Goal: Task Accomplishment & Management: Use online tool/utility

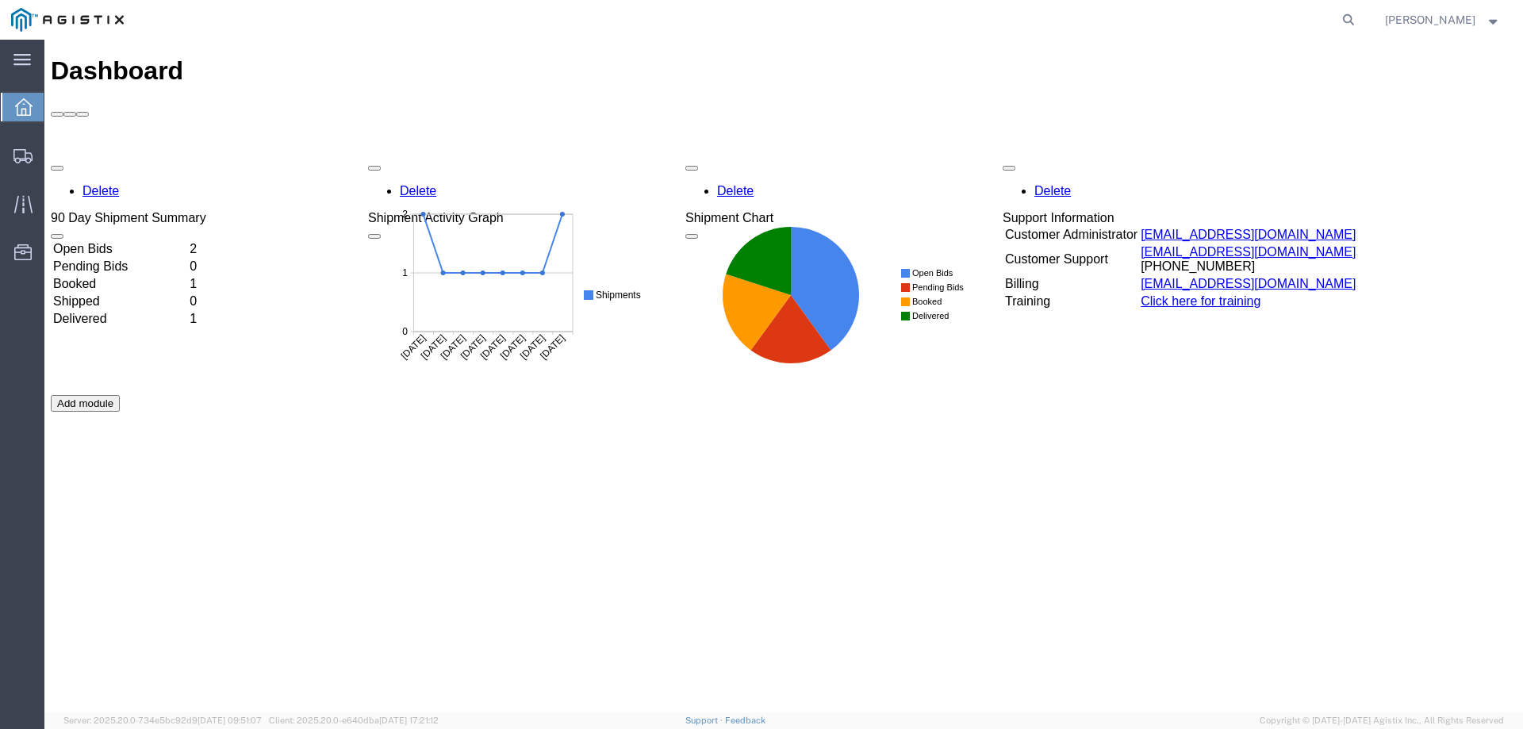
click at [135, 241] on td "Open Bids" at bounding box center [119, 249] width 135 height 16
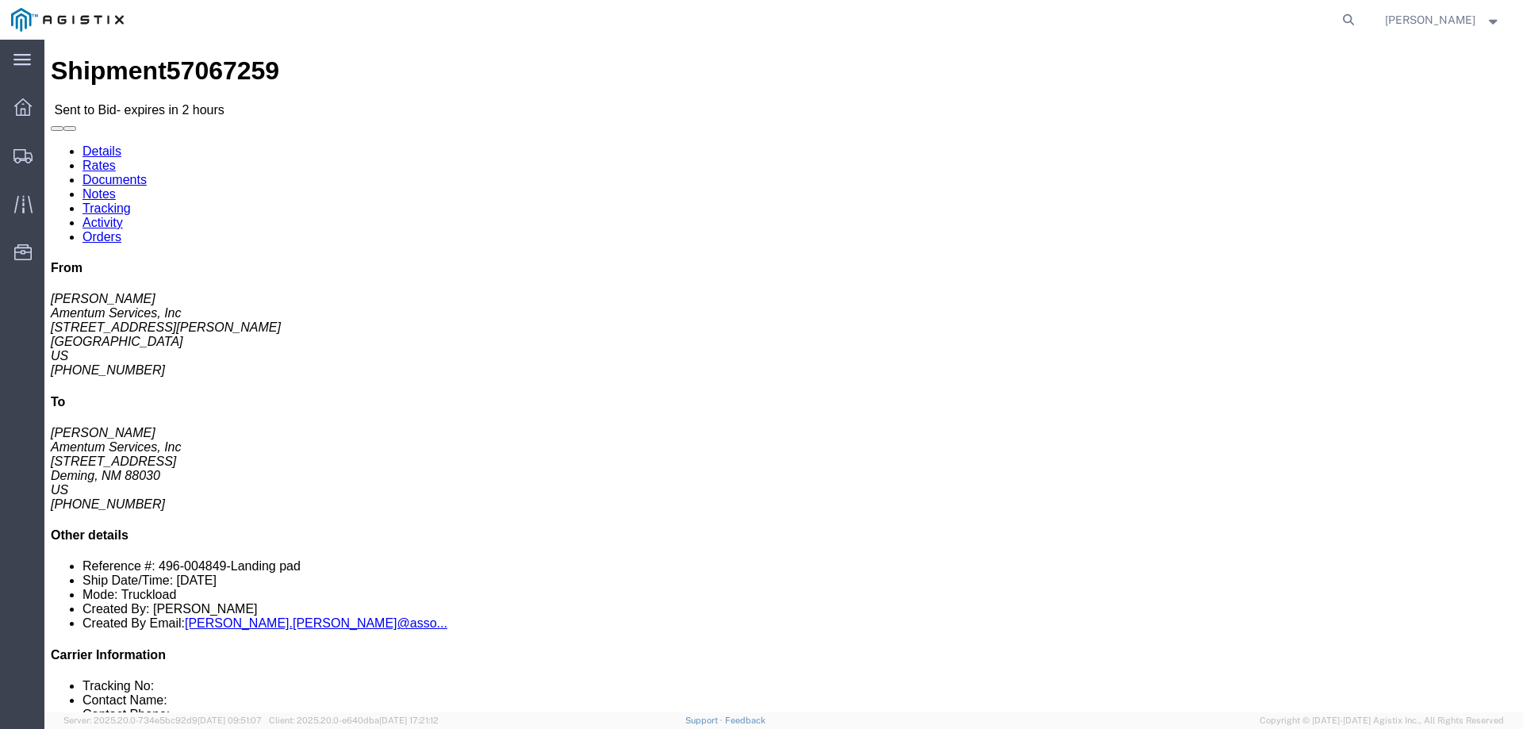
click link "Enter / Modify Bid"
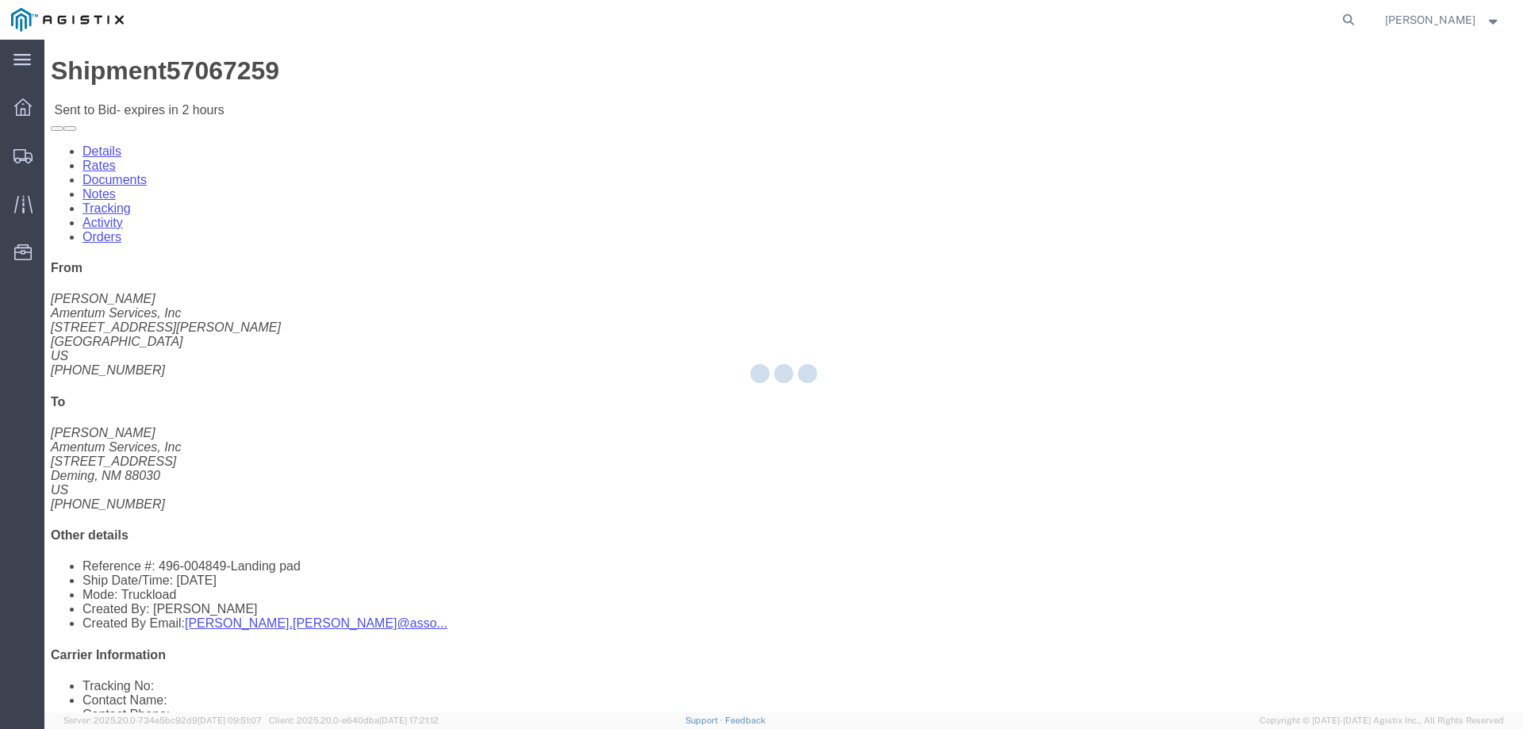
select select "23073"
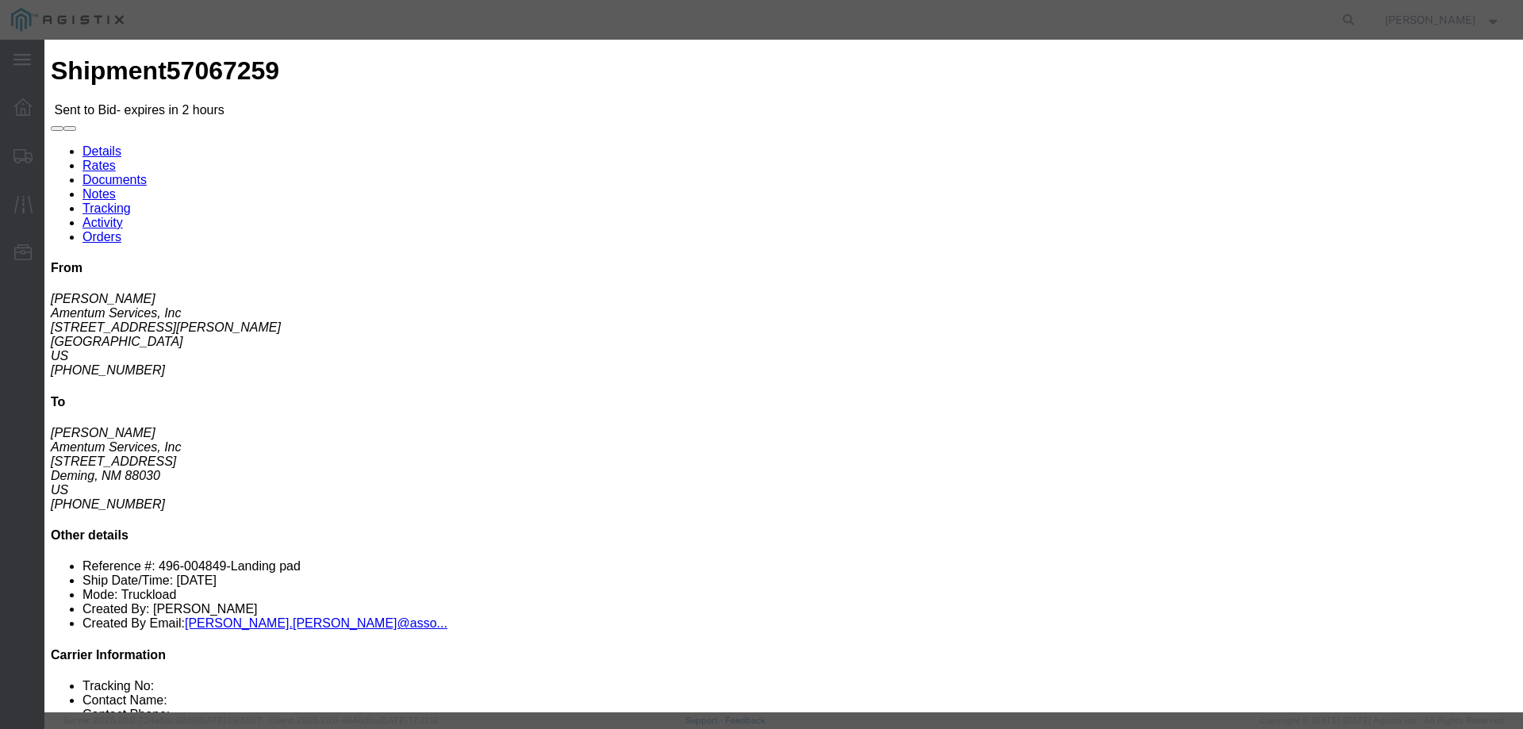
click select "Select Air Ocean TL Standard 3 - 5 Day"
select select "42723"
click select "Select Air Ocean TL Standard 3 - 5 Day"
click input "text"
type input "57067259"
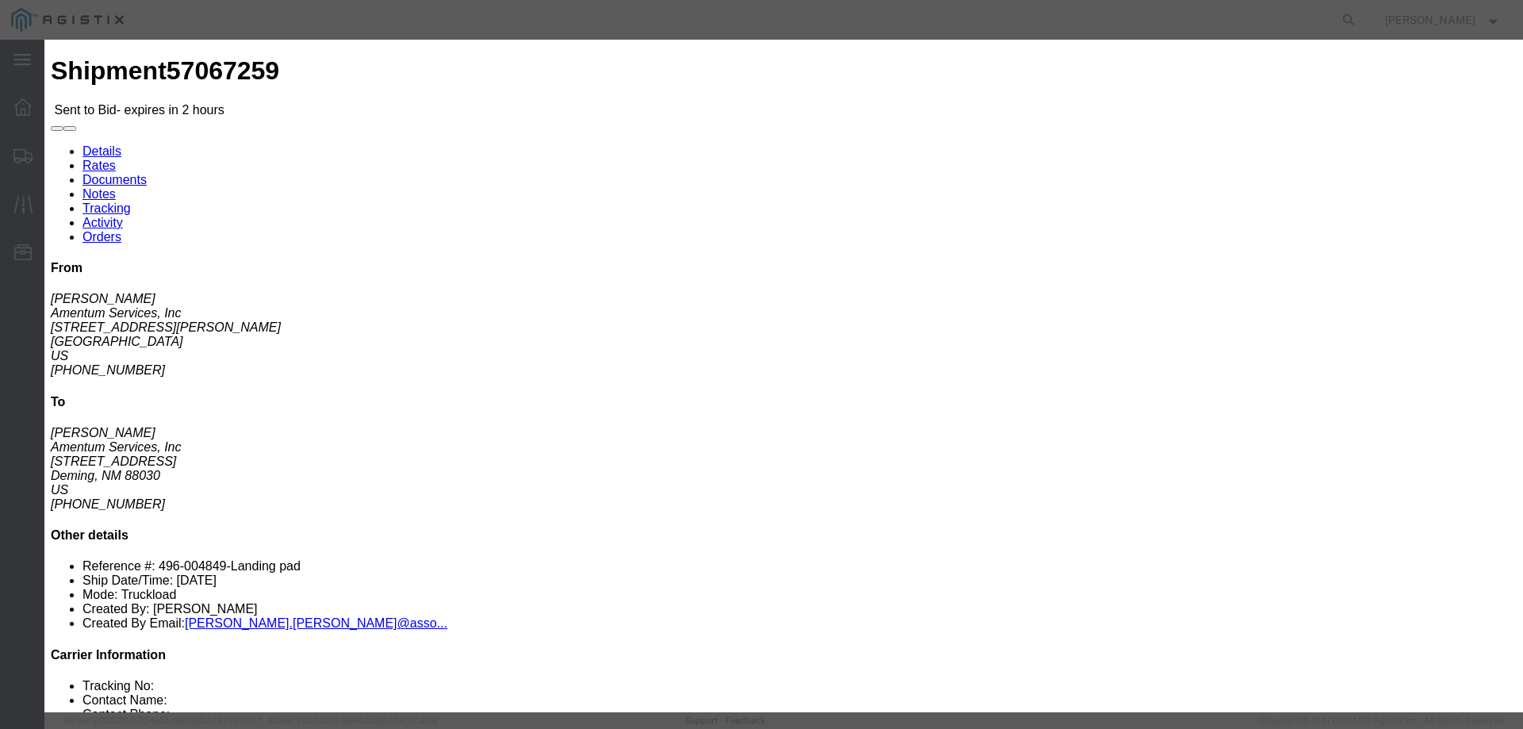
click input "number"
type input "3500"
click textarea
type textarea "flatbed no additional insurance"
click button "Submit"
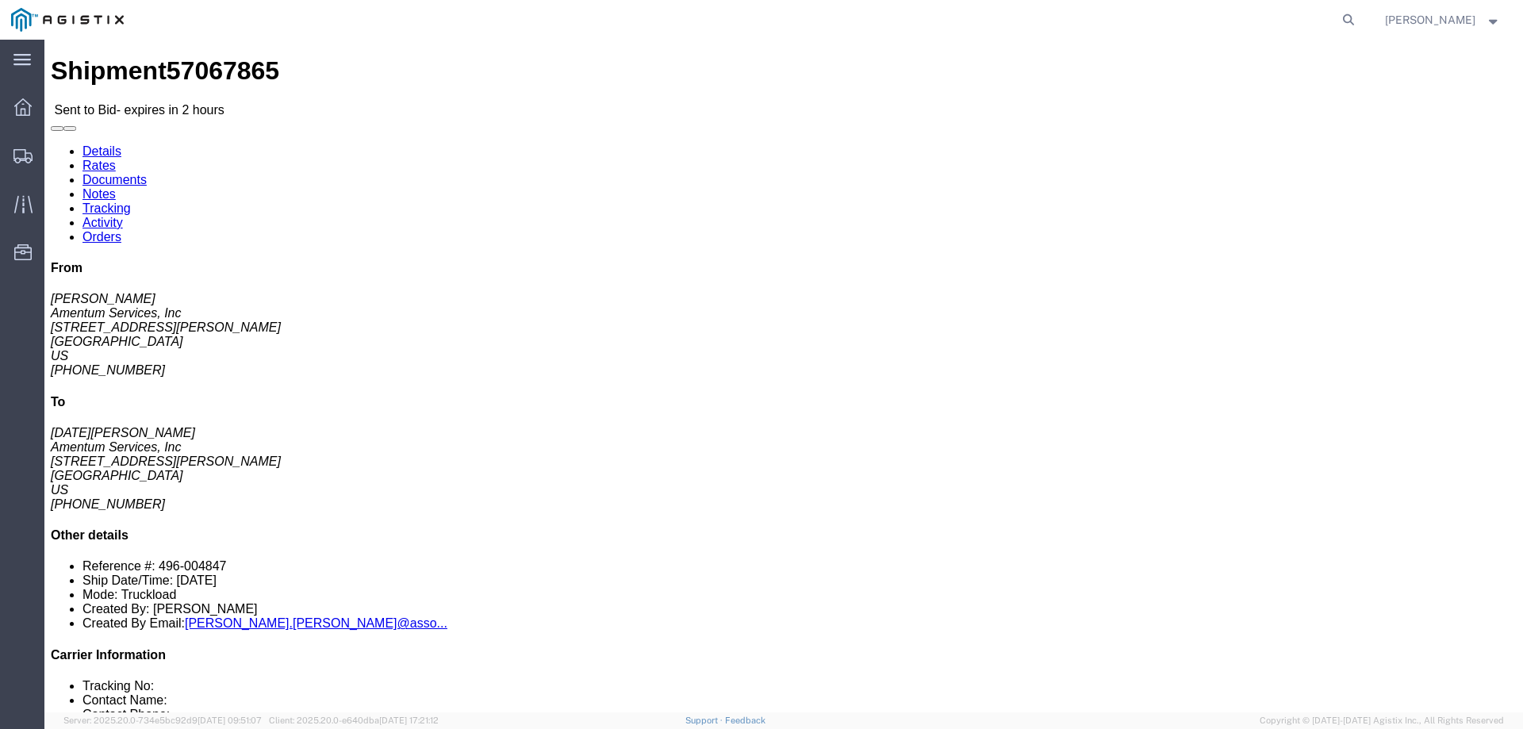
click link "Enter / Modify Bid"
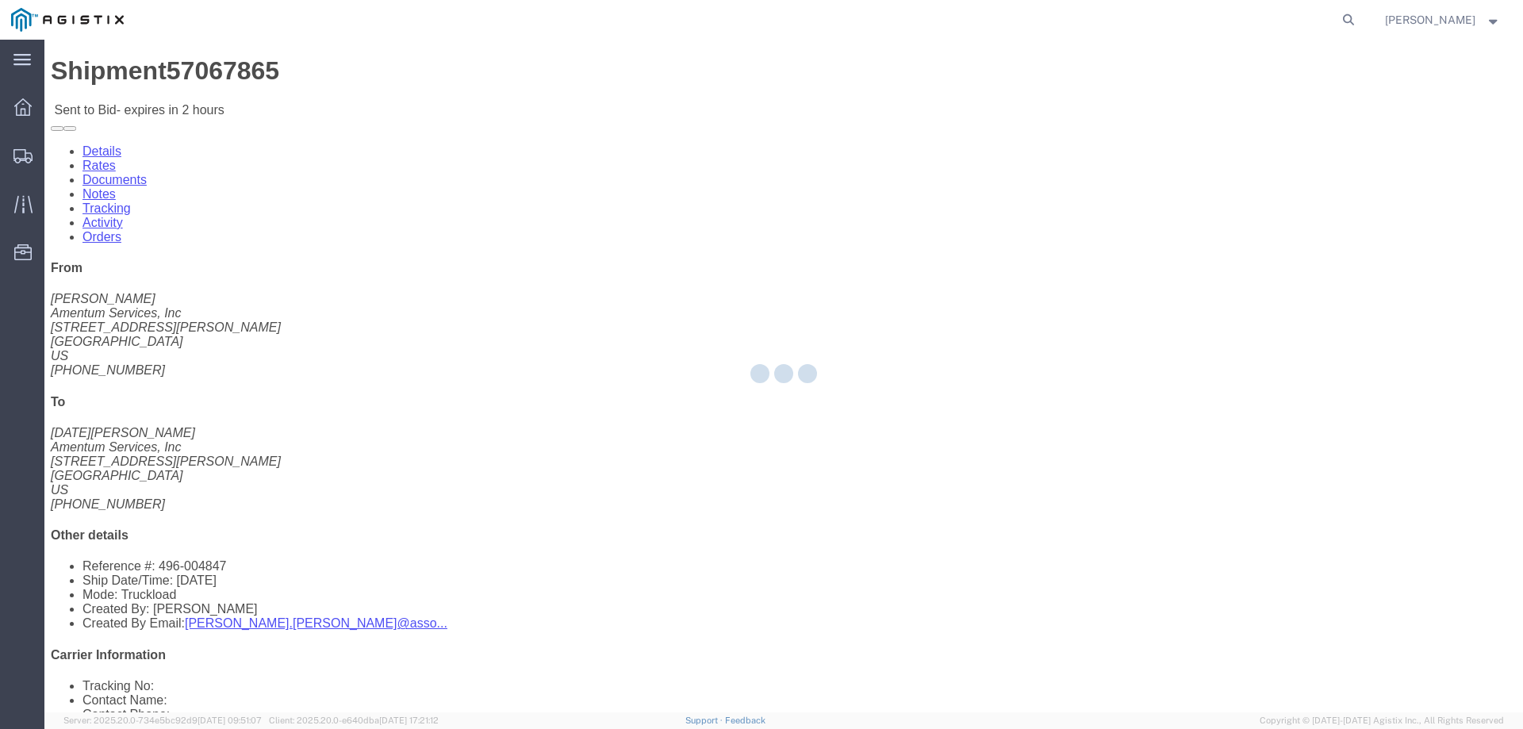
select select "23073"
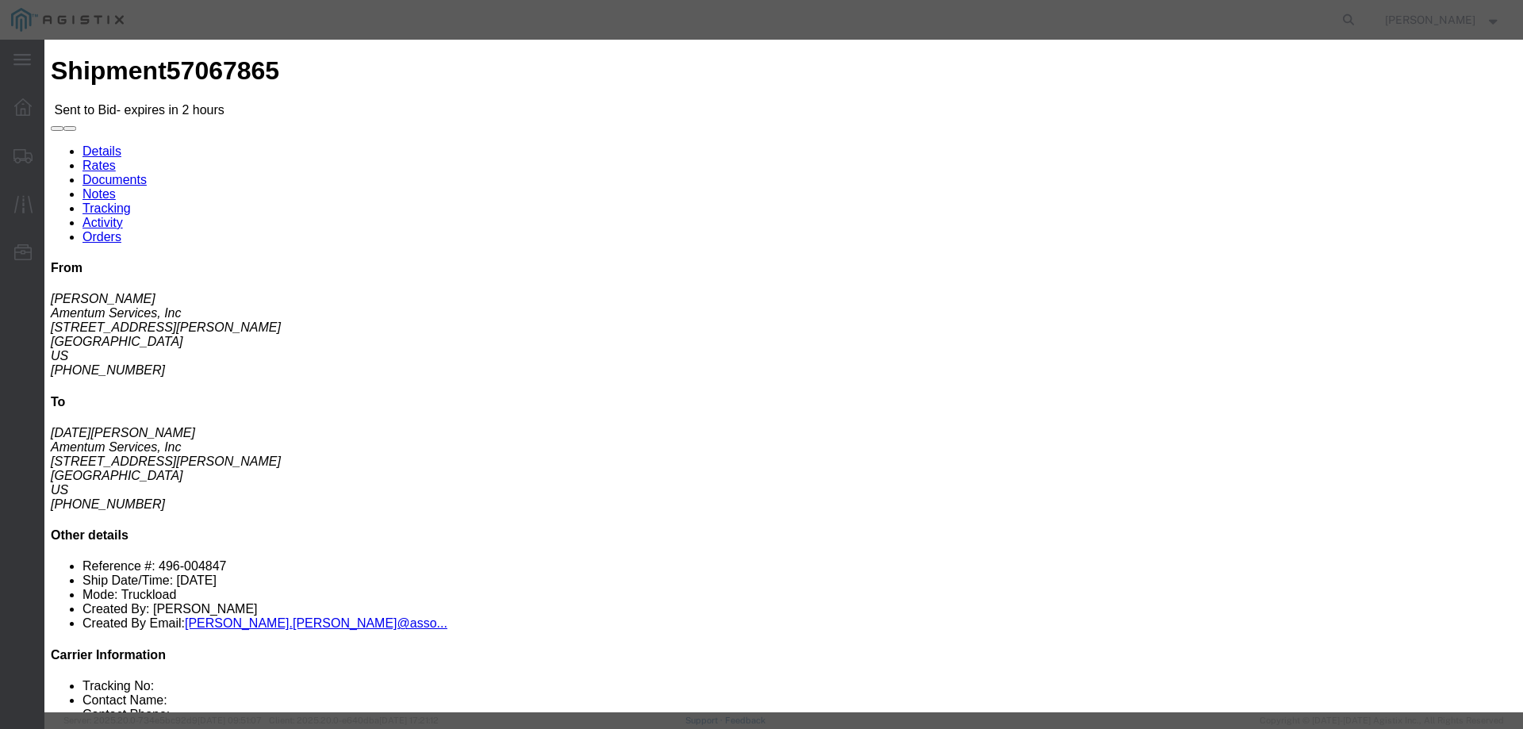
click select "Select Air Ocean TL Standard 3 - 5 Day"
select select "42723"
click select "Select Air Ocean TL Standard 3 - 5 Day"
click input "text"
type input "5"
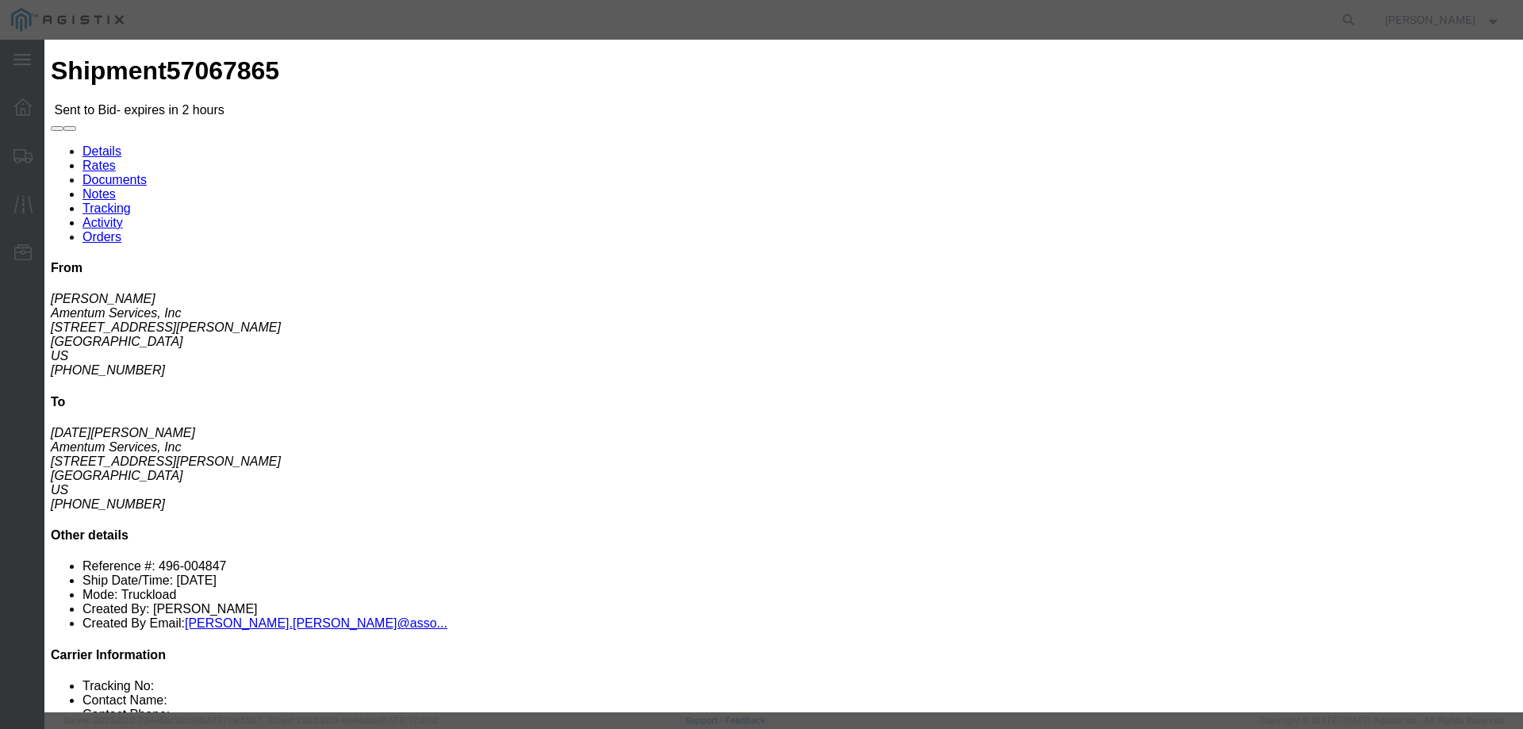
type input "57067865"
click input "number"
type input "2850"
click textarea
type textarea "FLATBED W/ RAMPS NO ADDITIONAL INSURANCE"
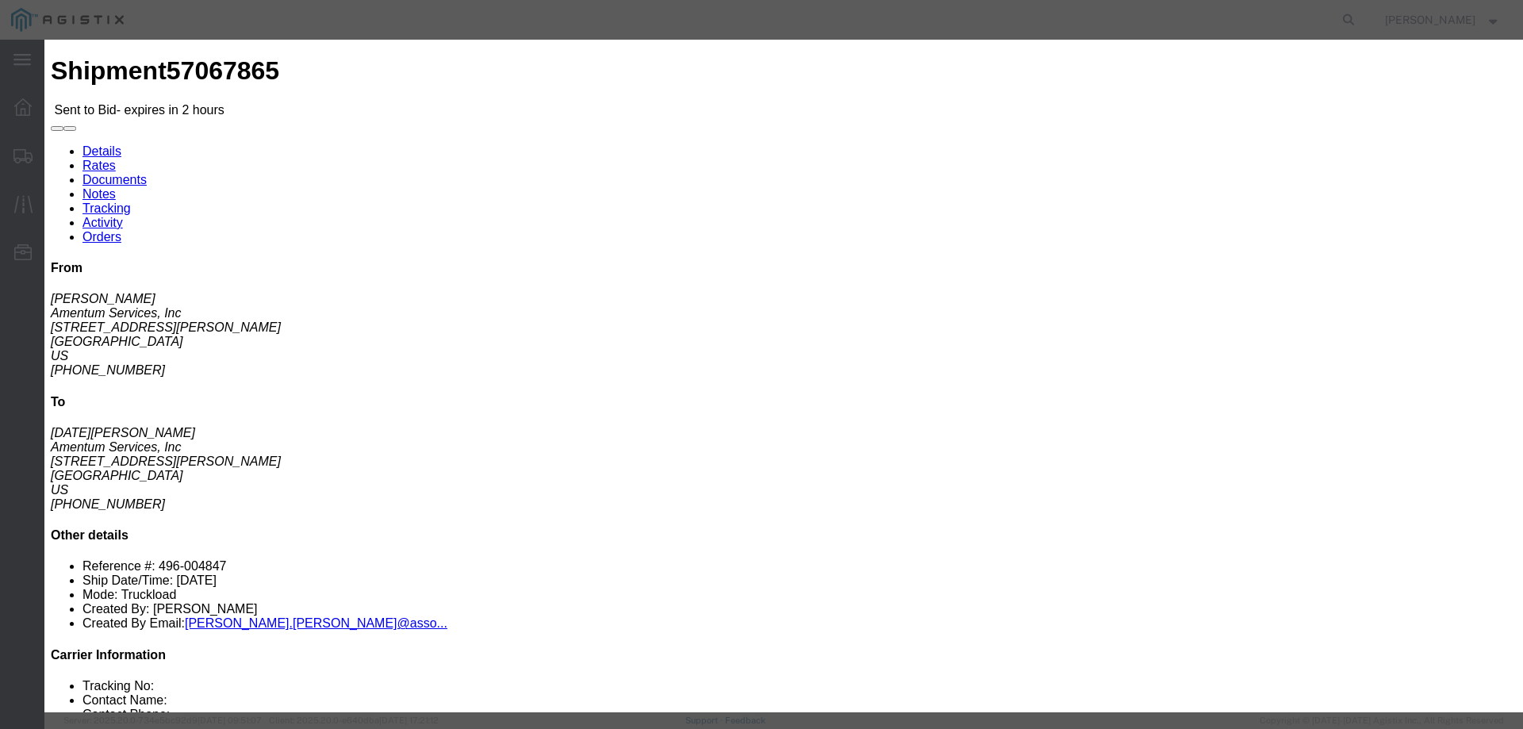
click button "Submit"
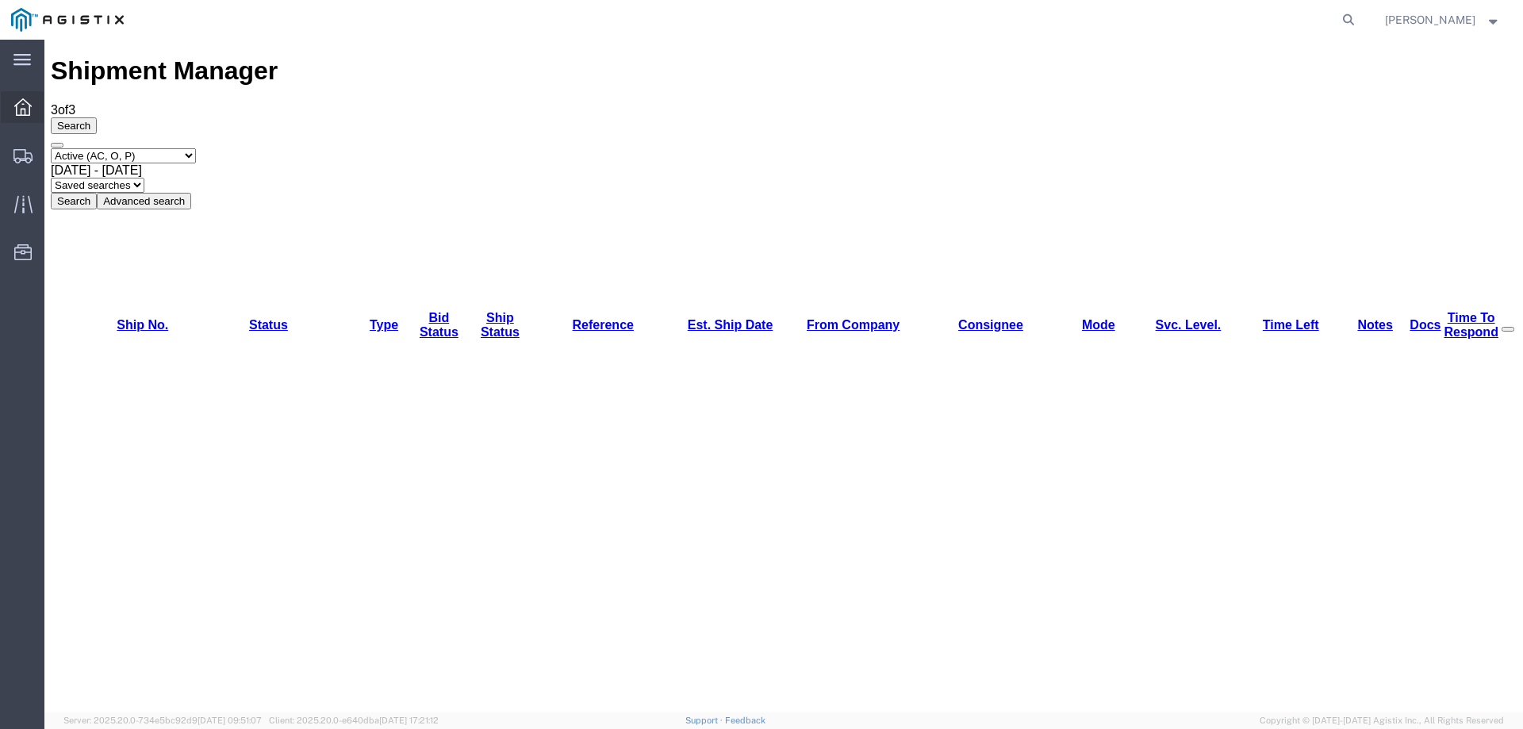
click at [24, 104] on icon at bounding box center [22, 106] width 17 height 17
